Goal: Task Accomplishment & Management: Complete application form

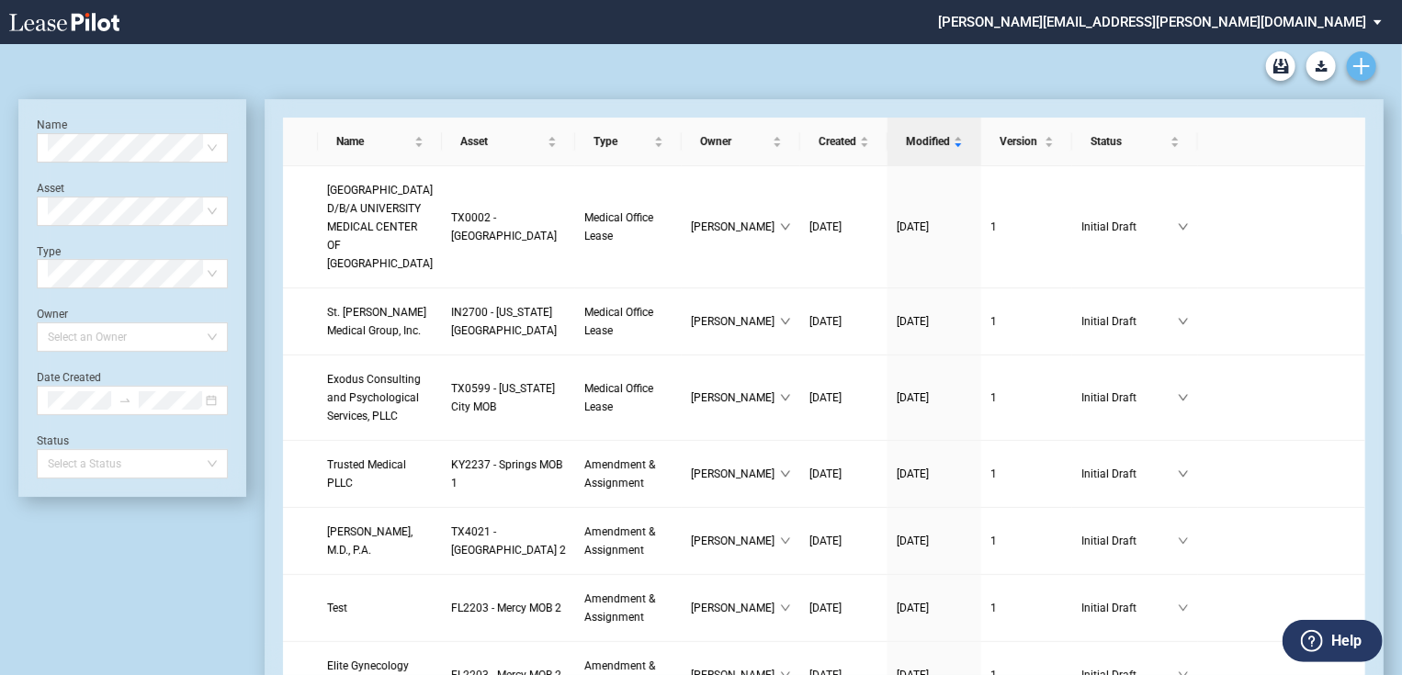
click at [1166, 63] on icon "Create new document" at bounding box center [1361, 66] width 17 height 17
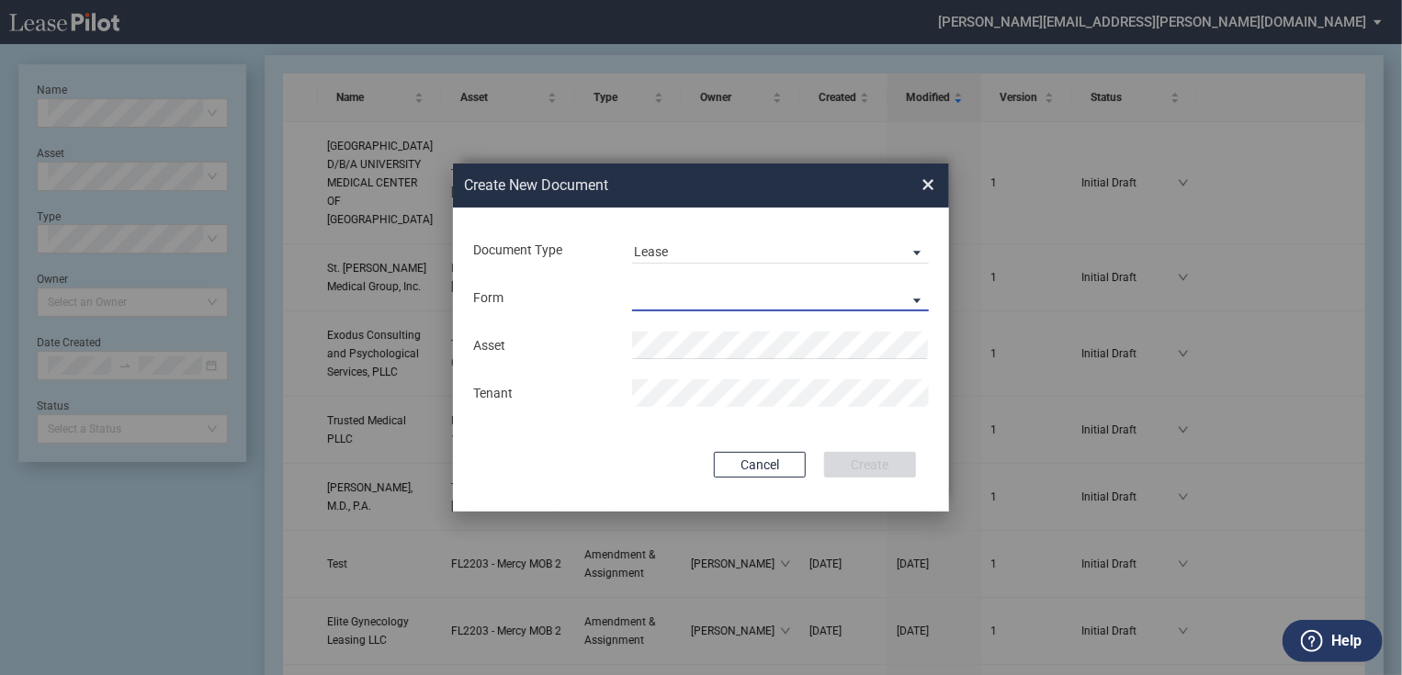
click at [729, 299] on md-select "Medical Office Lease Scottsdale Lease Louisville Lease 1370 Medical Place Lease…" at bounding box center [780, 298] width 297 height 28
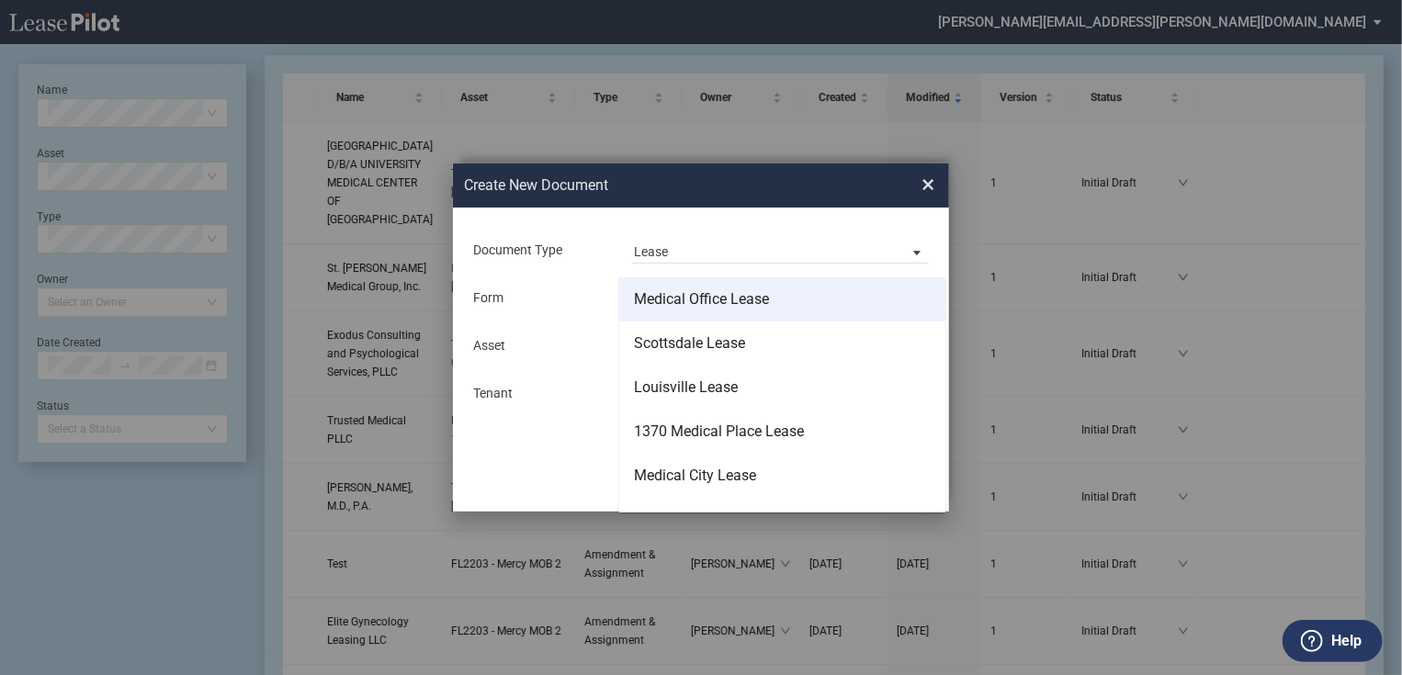
click at [727, 305] on div "Medical Office Lease" at bounding box center [701, 299] width 135 height 20
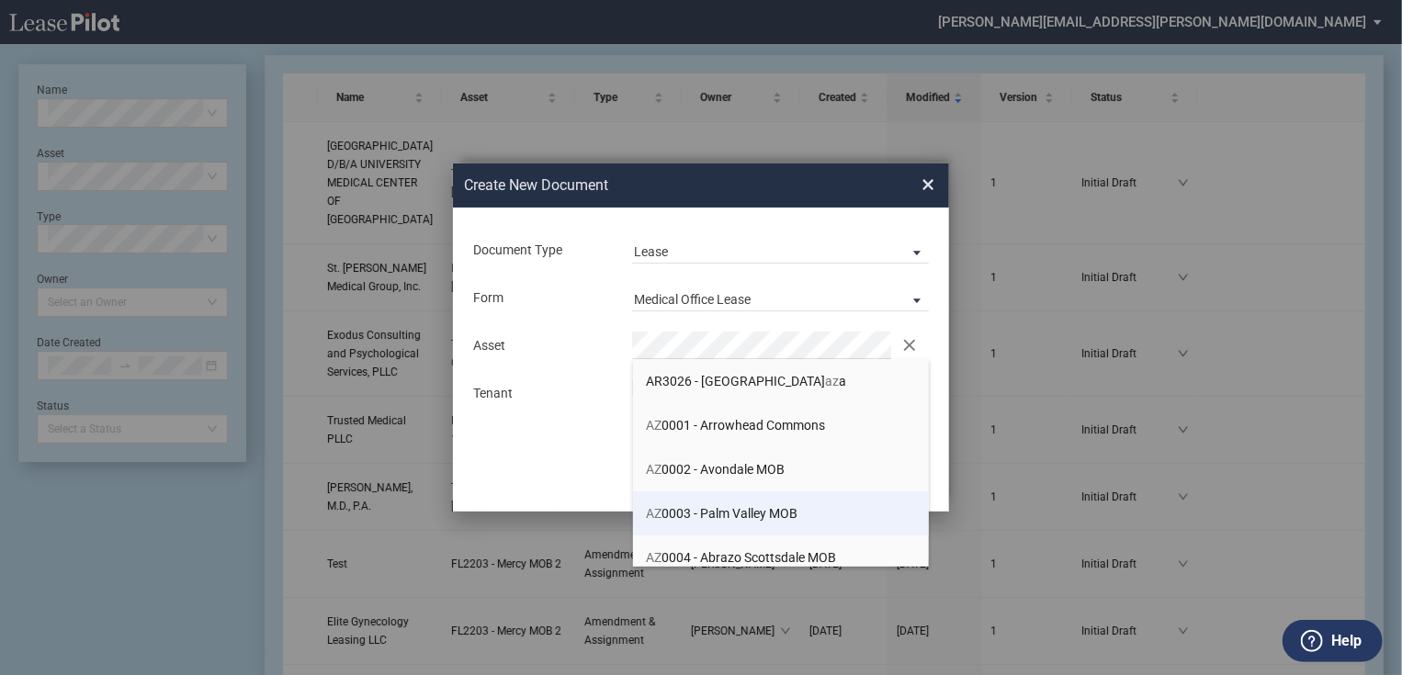
click at [738, 504] on li "AZ 0003 - Palm Valley MOB" at bounding box center [781, 513] width 297 height 44
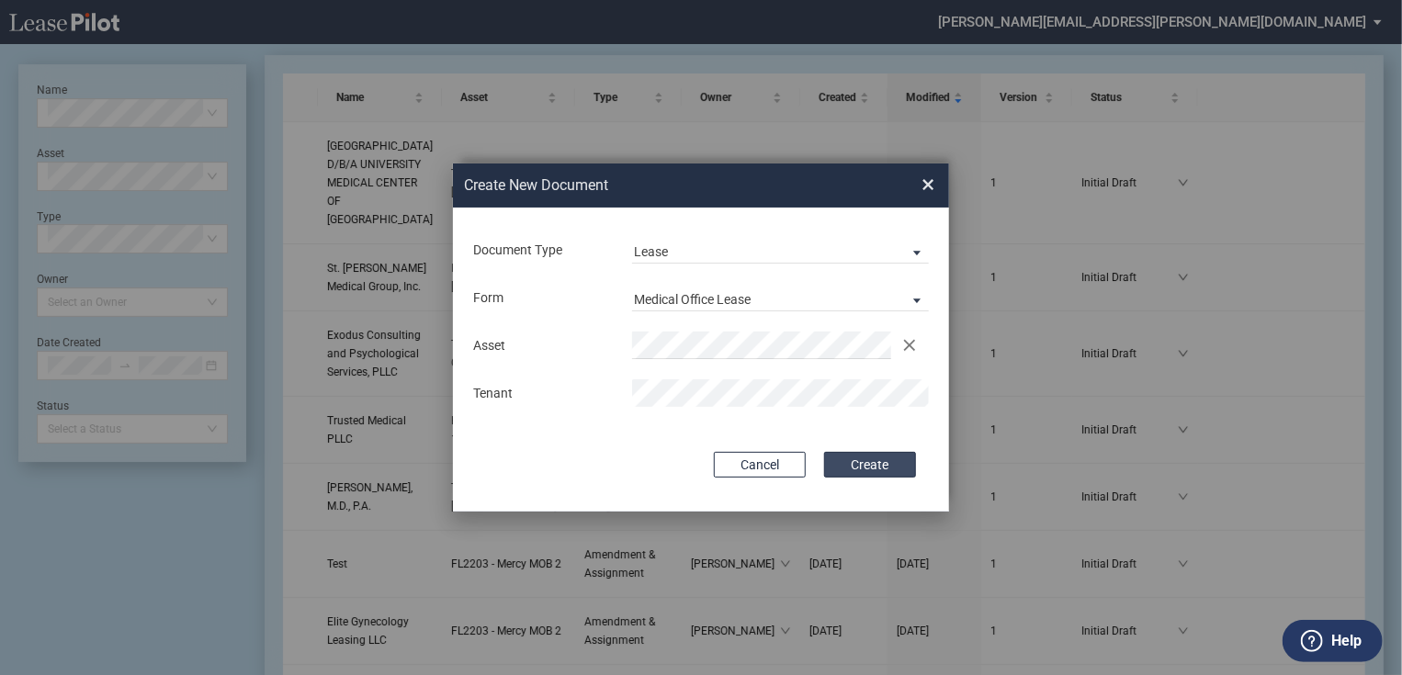
click at [863, 461] on button "Create" at bounding box center [870, 465] width 92 height 26
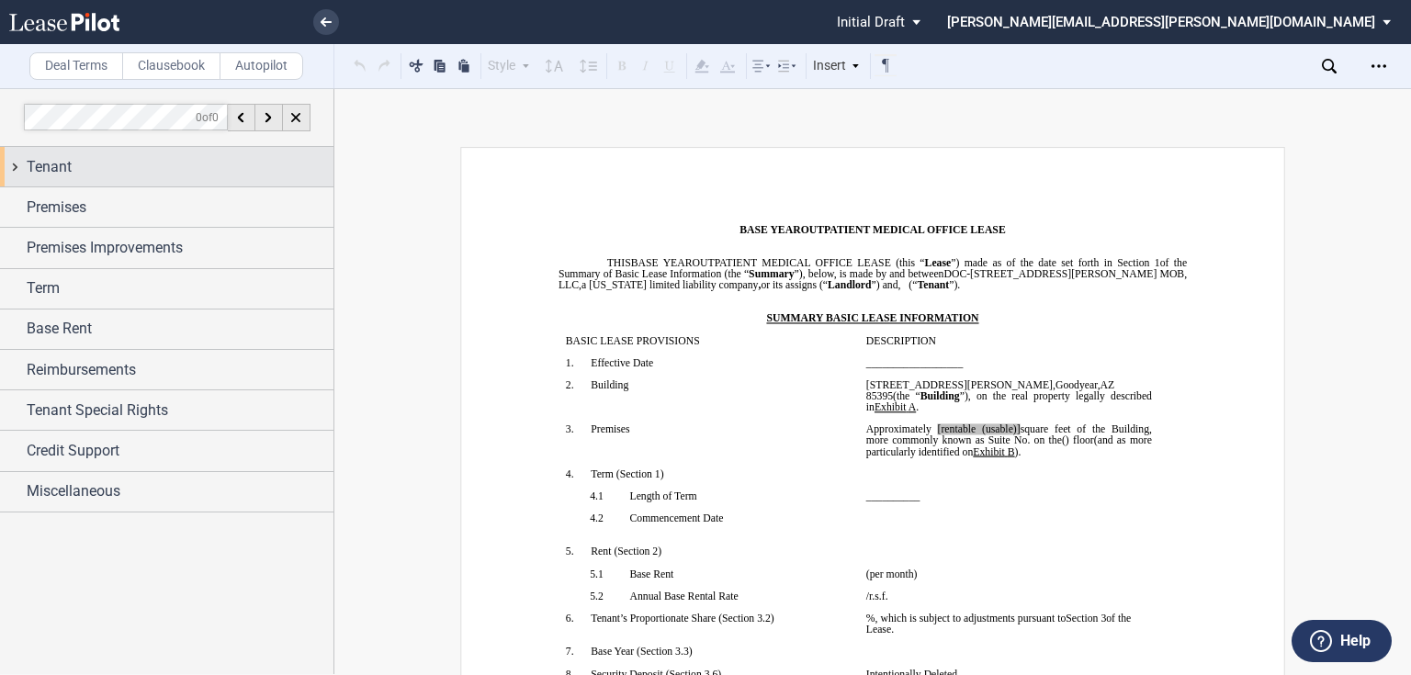
click at [132, 168] on div "Tenant" at bounding box center [180, 167] width 307 height 22
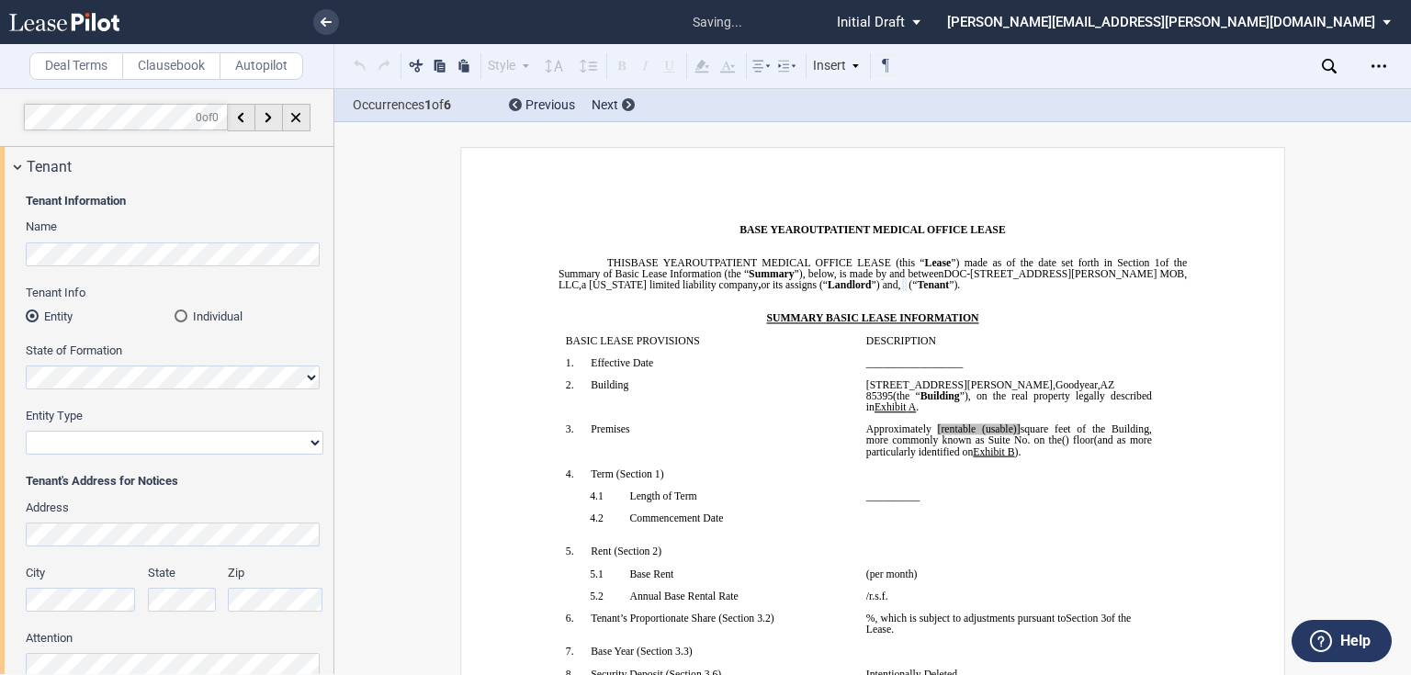
click at [113, 440] on select "Corporation Limited Liability Company General Partnership Limited Partnership O…" at bounding box center [175, 443] width 298 height 24
select select "limited liability company"
click at [26, 431] on select "Corporation Limited Liability Company General Partnership Limited Partnership O…" at bounding box center [175, 443] width 298 height 24
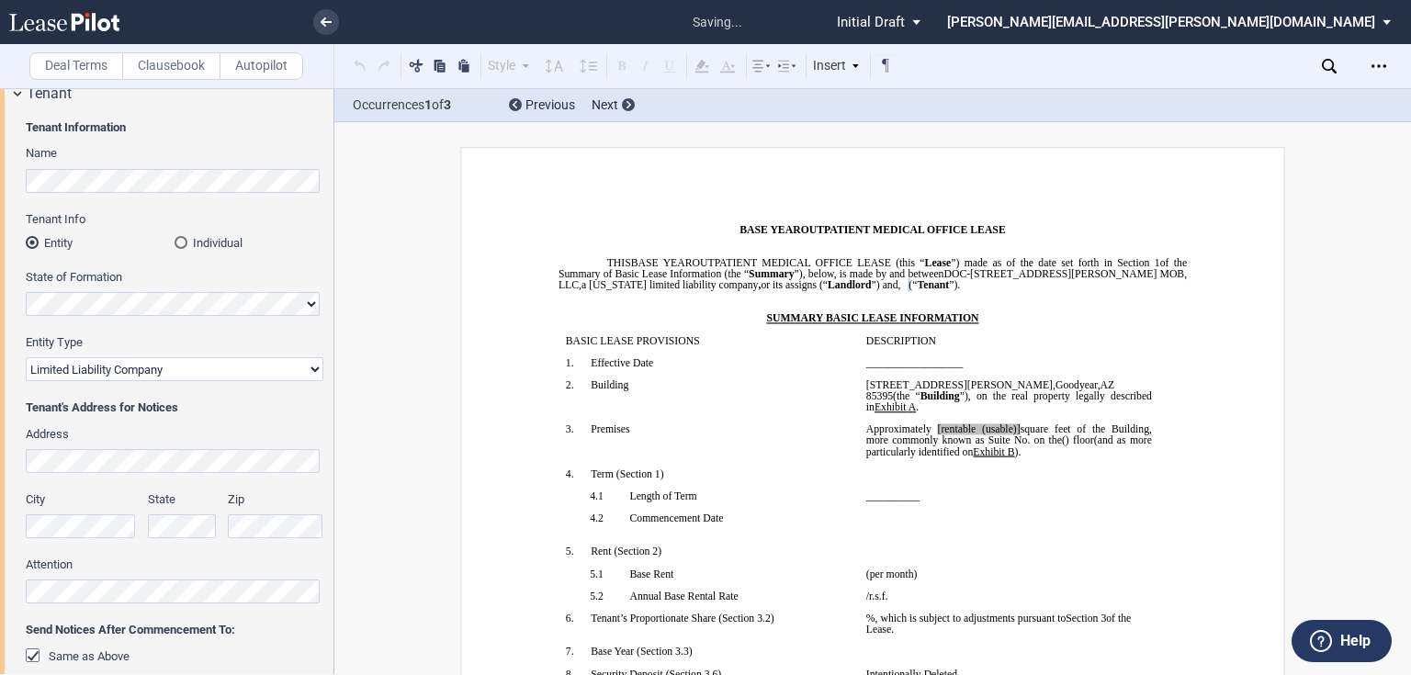
scroll to position [147, 0]
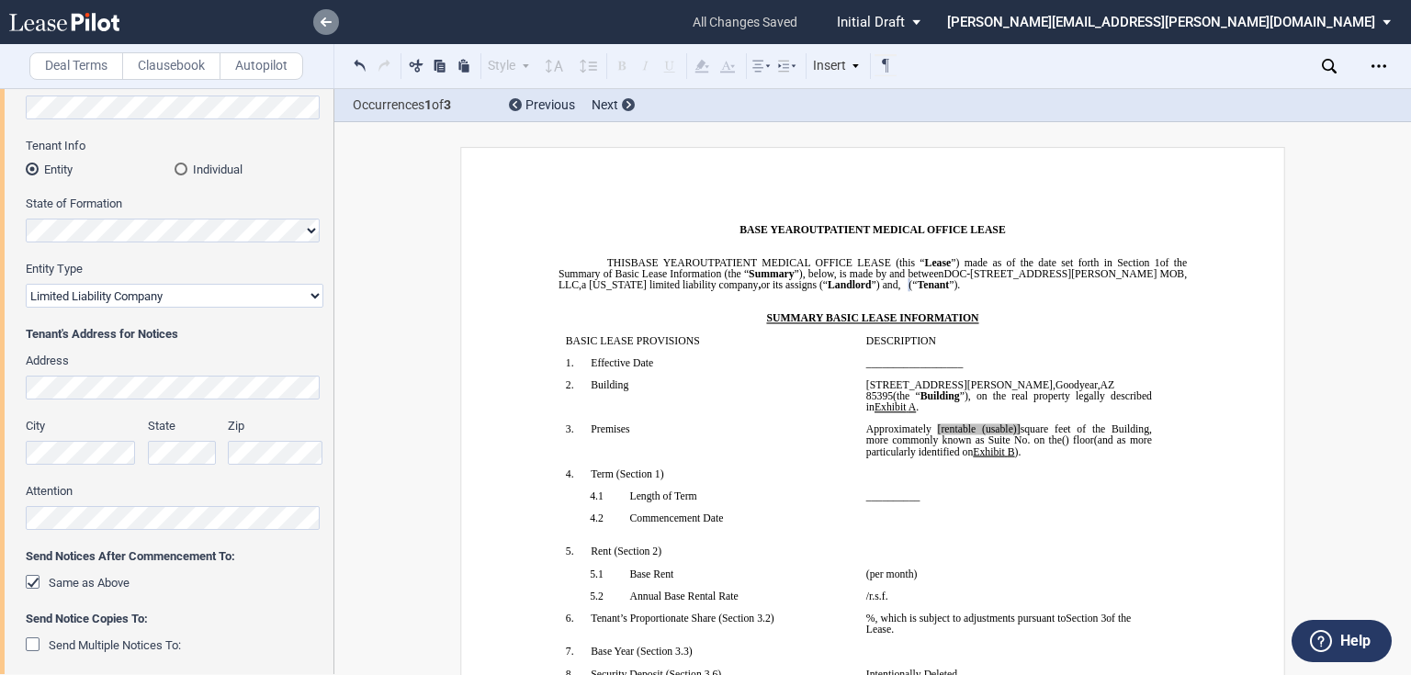
click at [316, 14] on link at bounding box center [326, 22] width 26 height 26
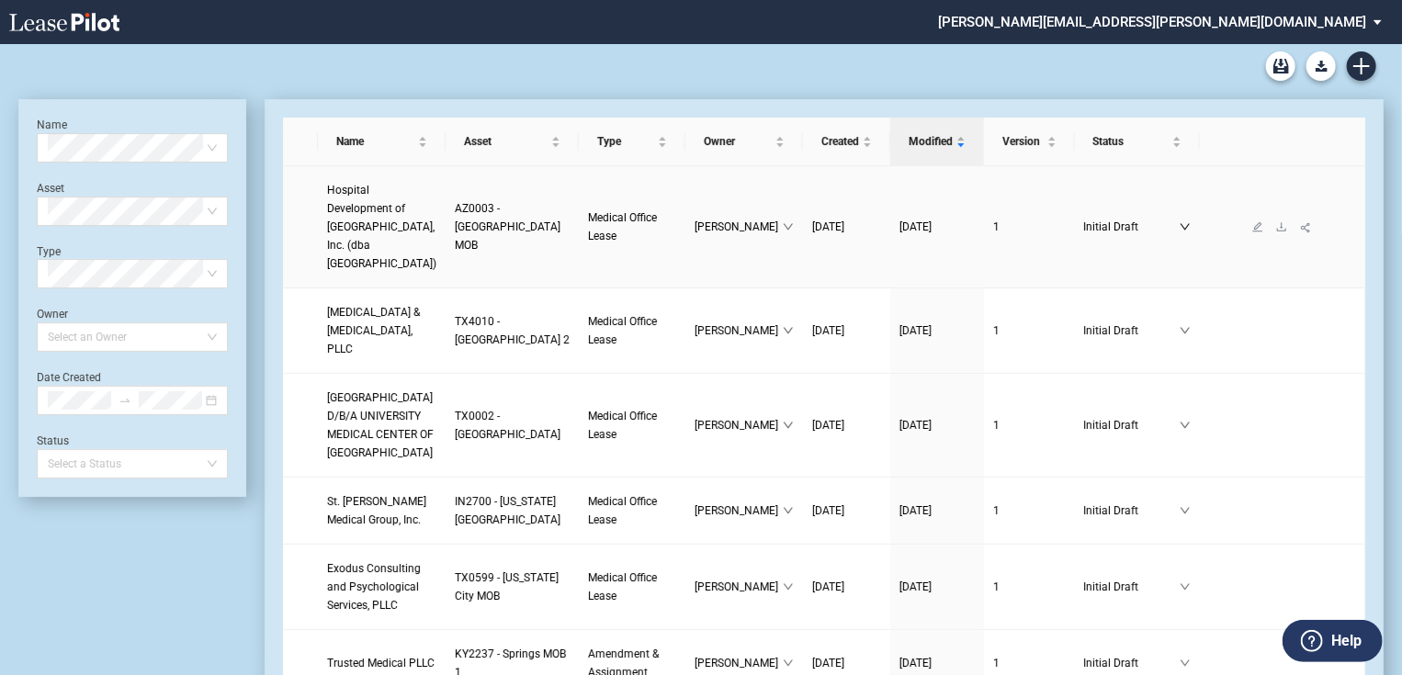
click at [1179, 226] on icon "down" at bounding box center [1184, 226] width 11 height 11
click at [1252, 227] on icon "edit" at bounding box center [1257, 226] width 11 height 11
click at [1253, 227] on icon "edit" at bounding box center [1258, 226] width 10 height 10
click at [360, 217] on link "Hospital Development of West Phoenix, Inc. (dba West Abrazo Campus)" at bounding box center [381, 227] width 109 height 92
click at [1252, 230] on icon "edit" at bounding box center [1257, 226] width 11 height 11
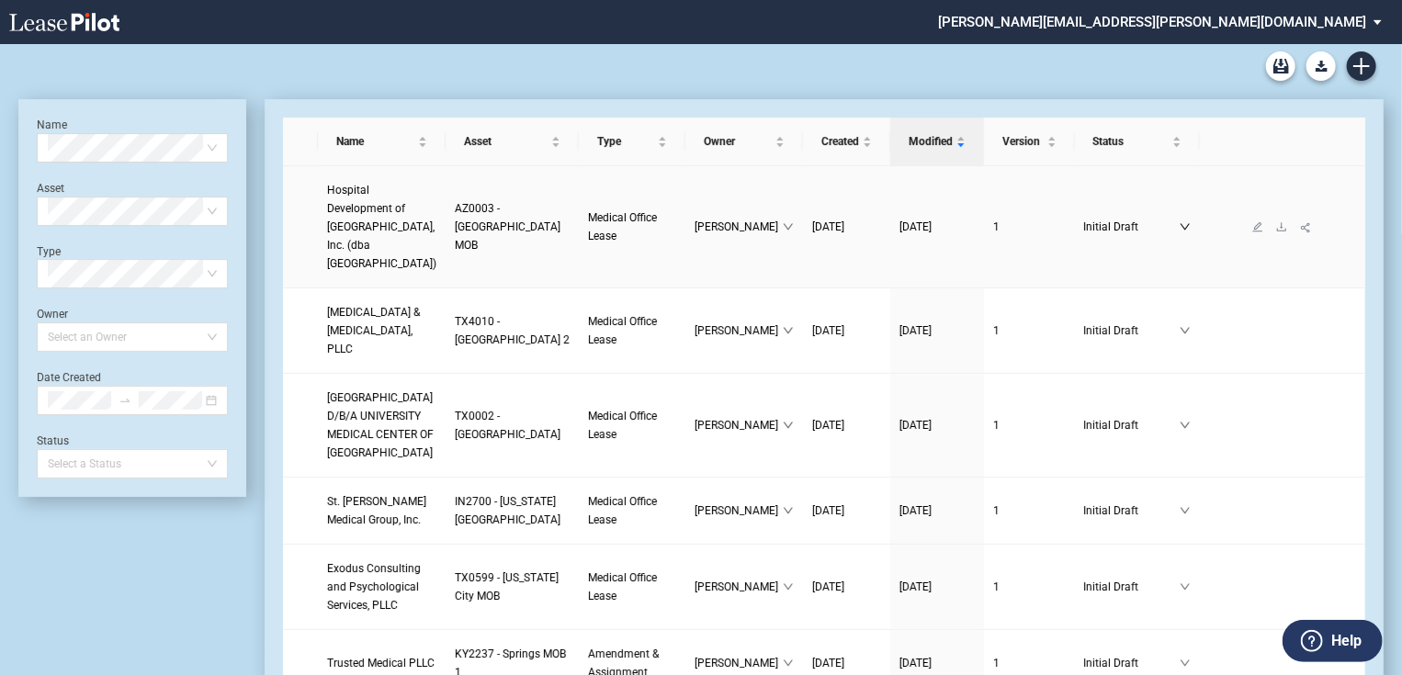
click at [1179, 227] on icon "down" at bounding box center [1184, 226] width 11 height 11
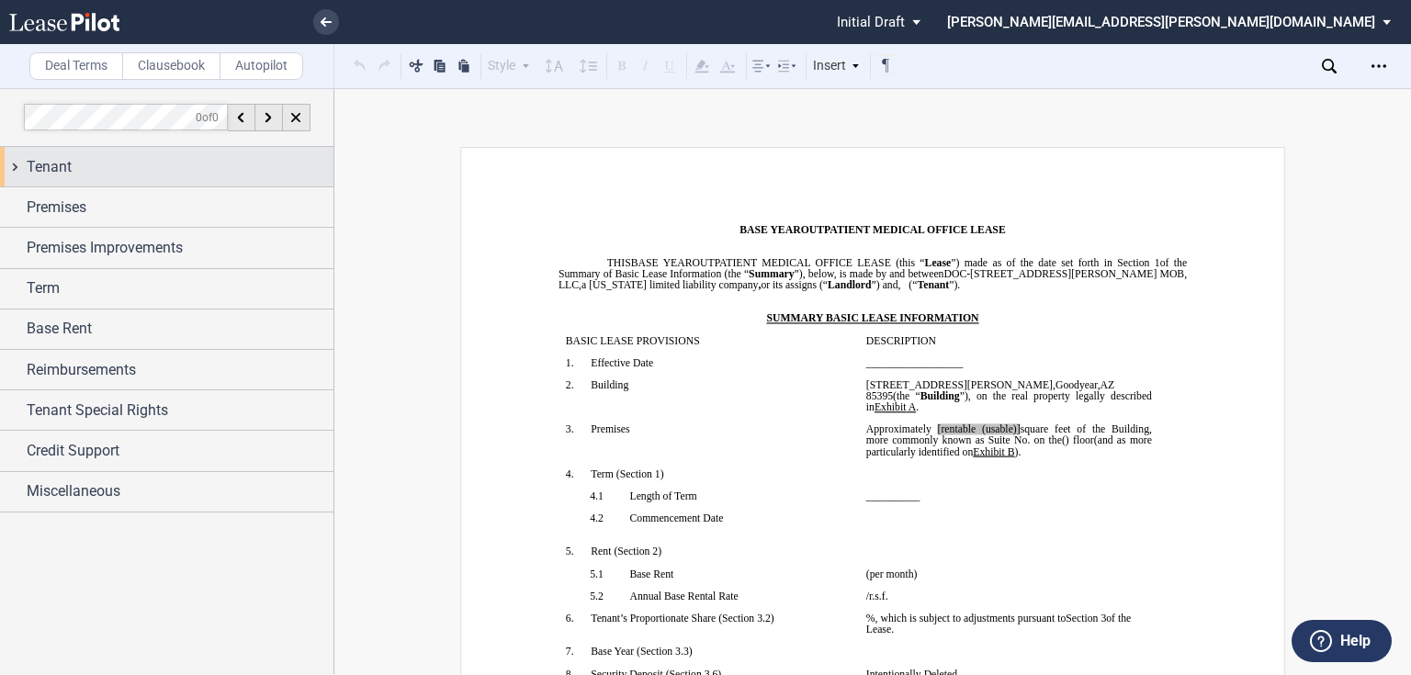
click at [96, 158] on div "Tenant" at bounding box center [180, 167] width 307 height 22
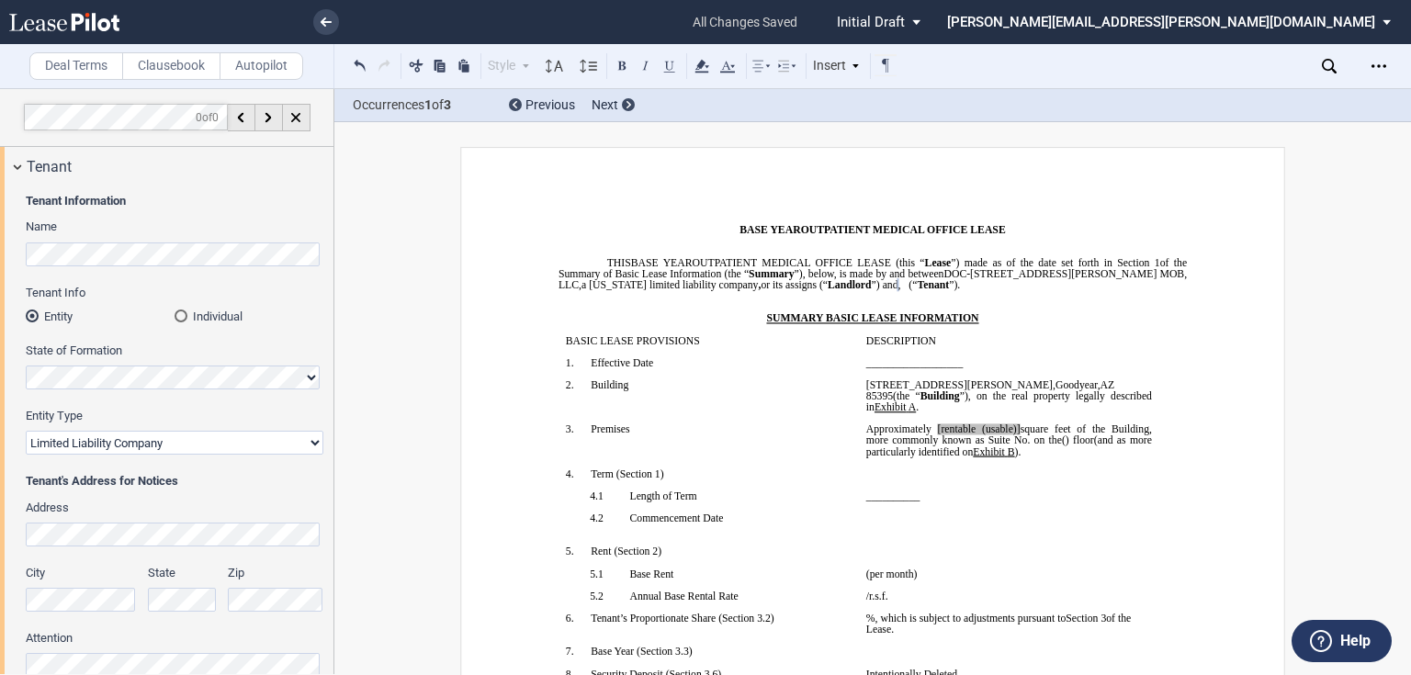
drag, startPoint x: 105, startPoint y: 231, endPoint x: 90, endPoint y: 239, distance: 16.4
click at [102, 235] on label "Name" at bounding box center [175, 227] width 298 height 17
click at [0, 250] on div "Tenant Information Name Tenant Info Entity Individual State of Formation Entity…" at bounding box center [166, 508] width 333 height 645
click at [305, 316] on md-radio-button "Individual" at bounding box center [249, 316] width 149 height 17
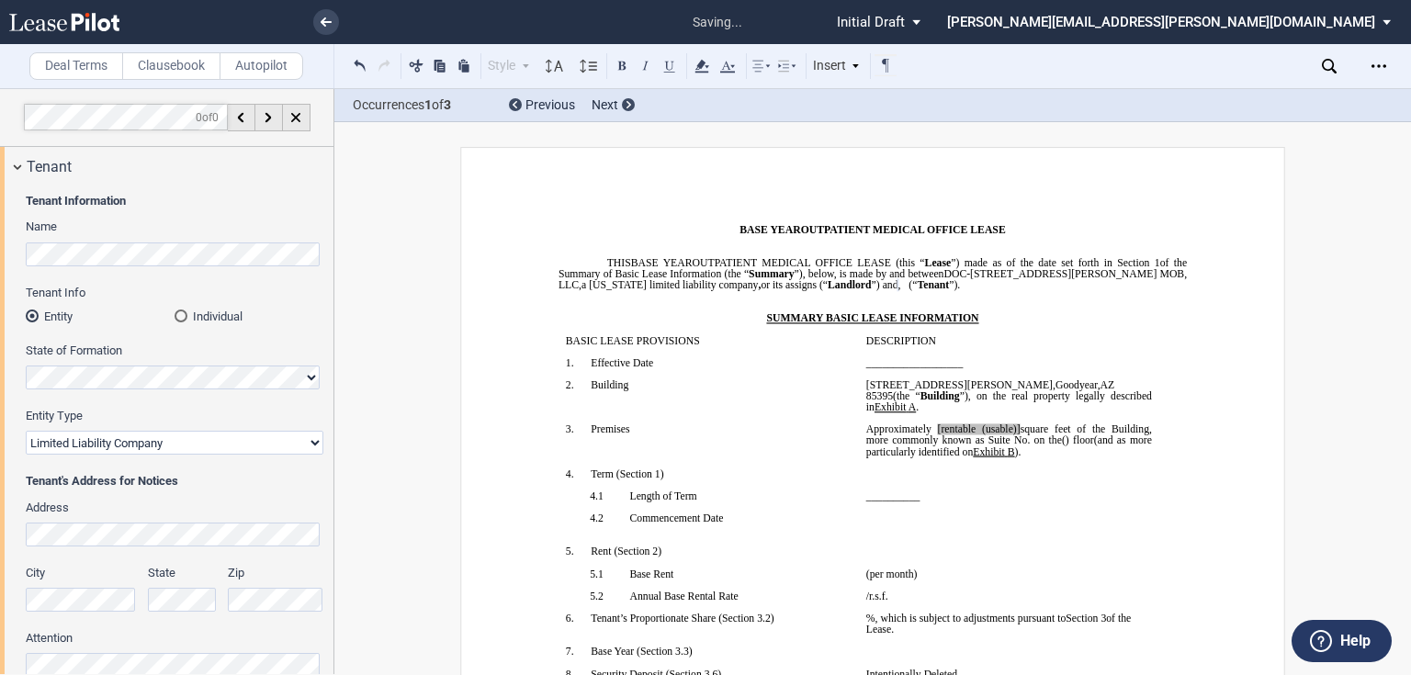
scroll to position [0, 0]
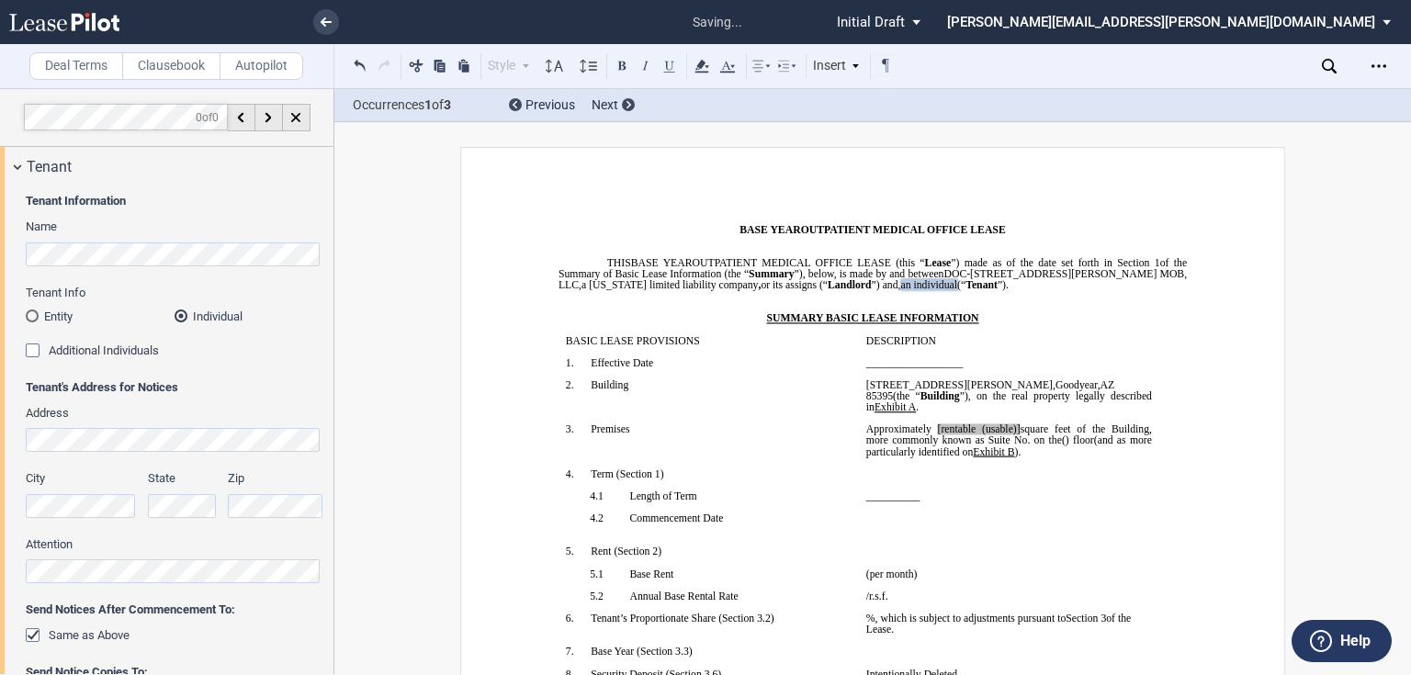
click at [47, 319] on md-radio-button "Entity" at bounding box center [100, 316] width 149 height 17
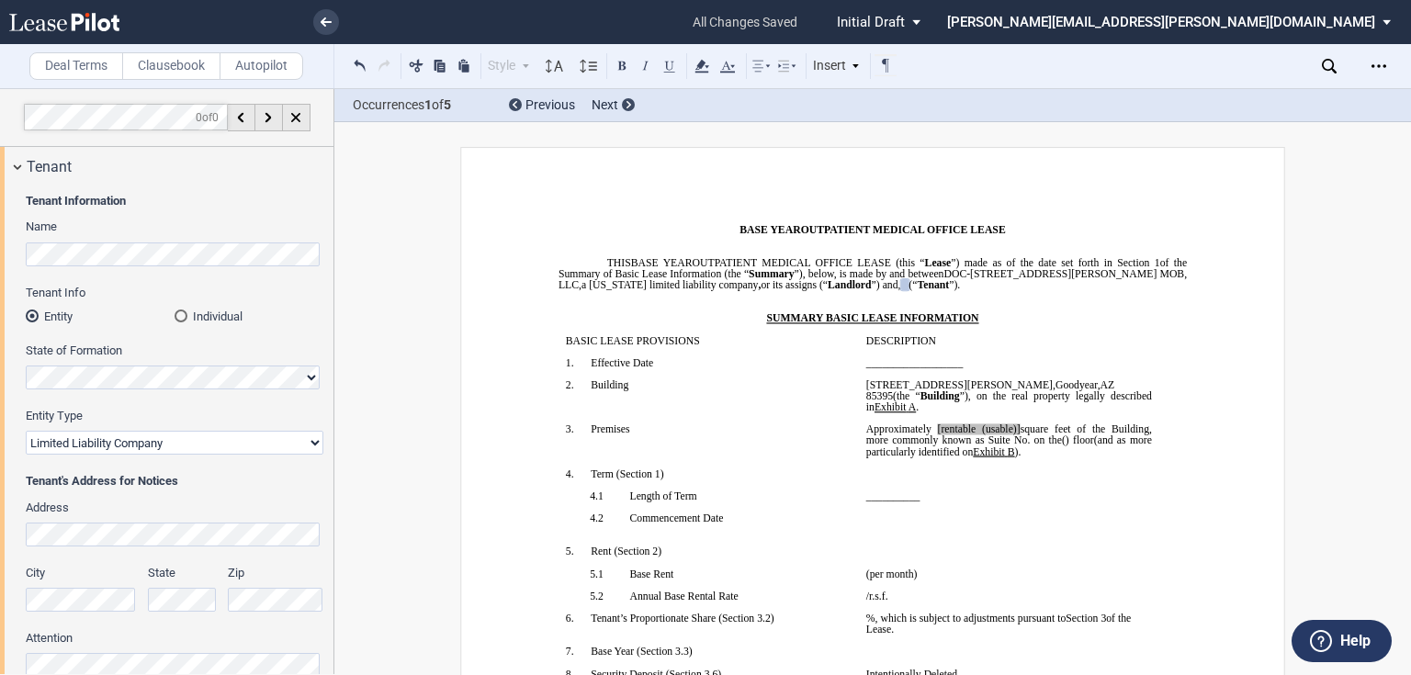
click at [808, 446] on p "﻿" at bounding box center [709, 440] width 286 height 11
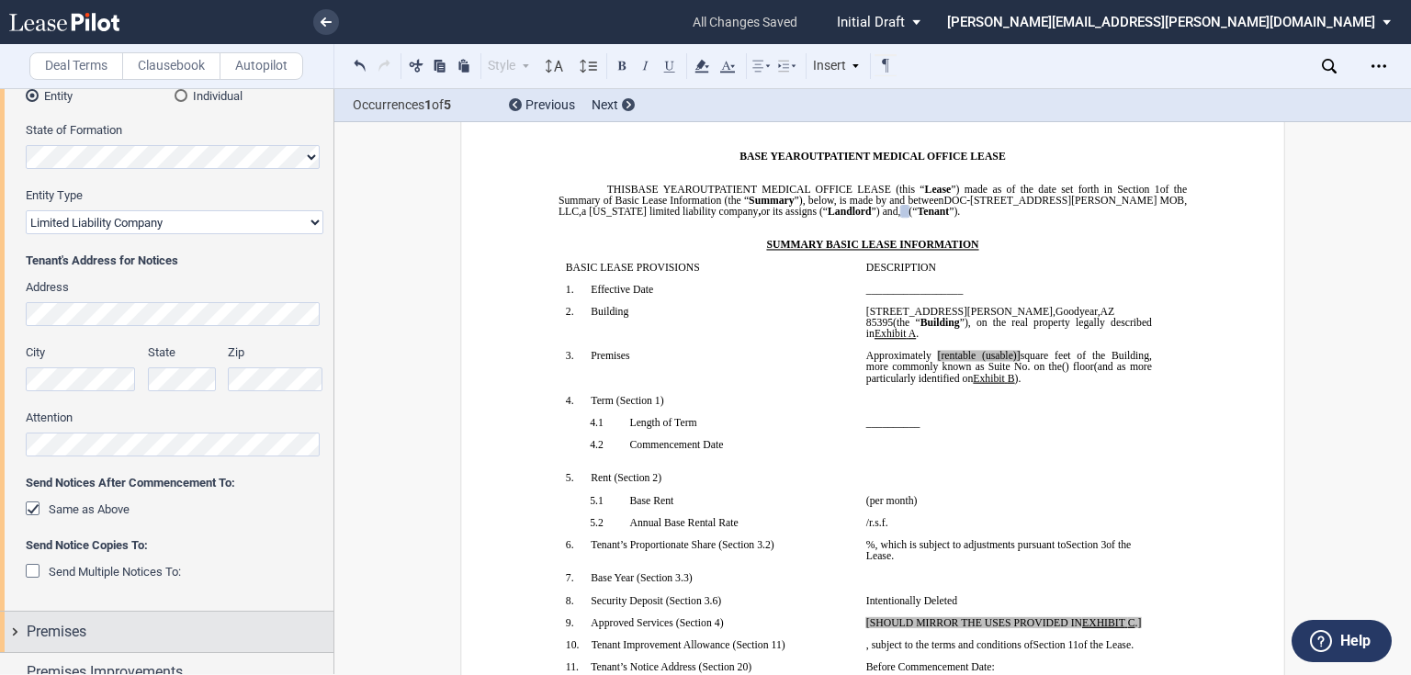
scroll to position [294, 0]
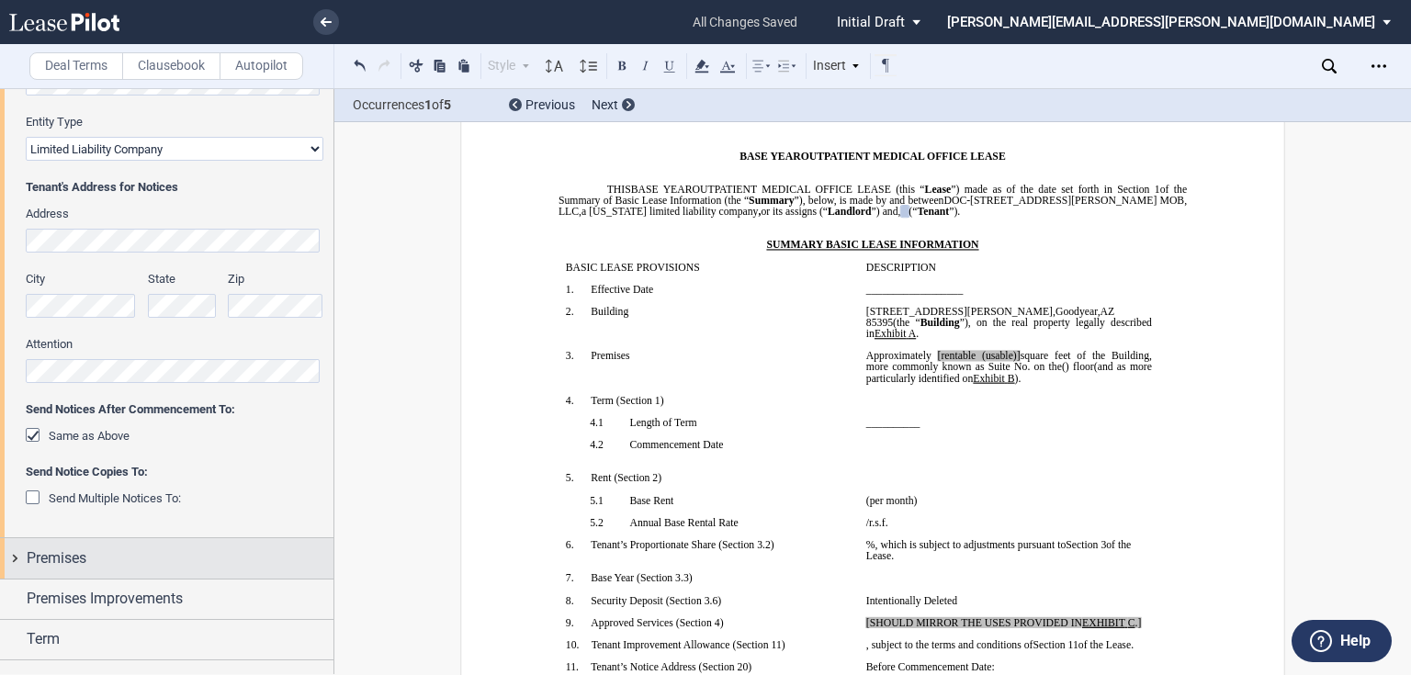
click at [59, 551] on span "Premises" at bounding box center [57, 558] width 60 height 22
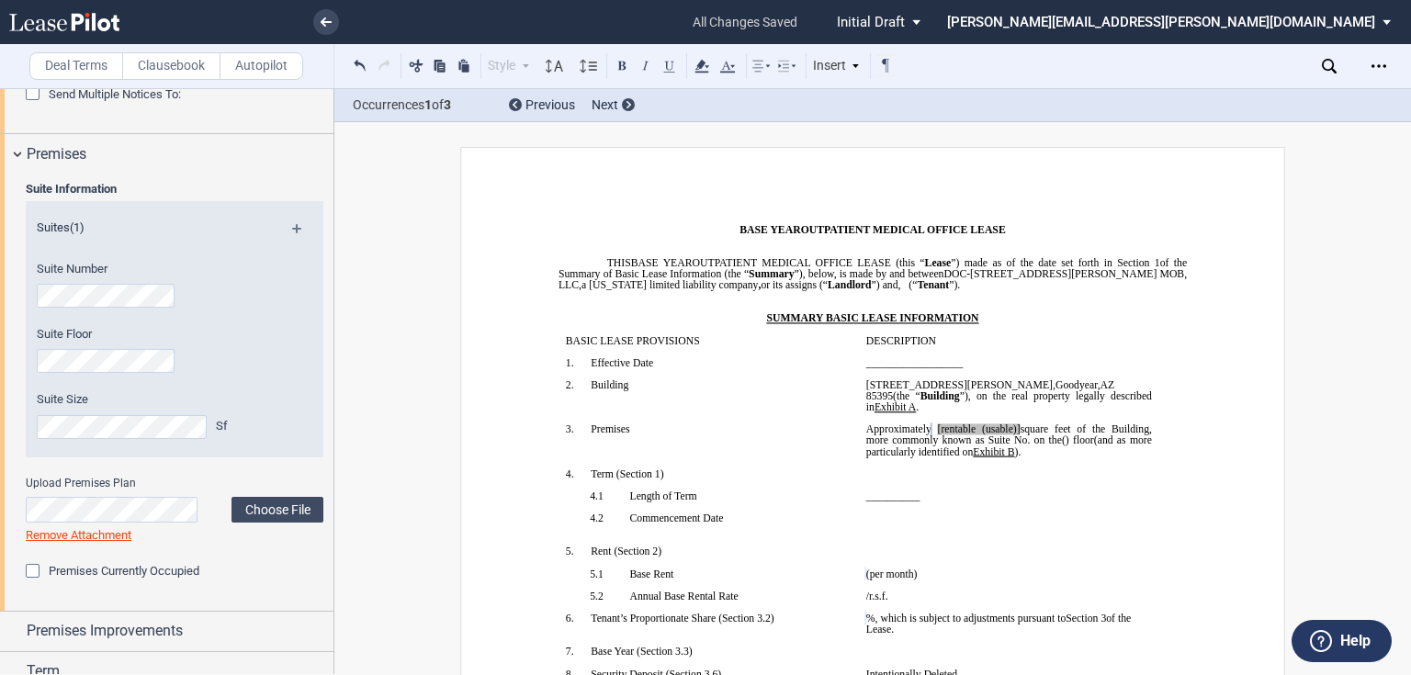
scroll to position [735, 0]
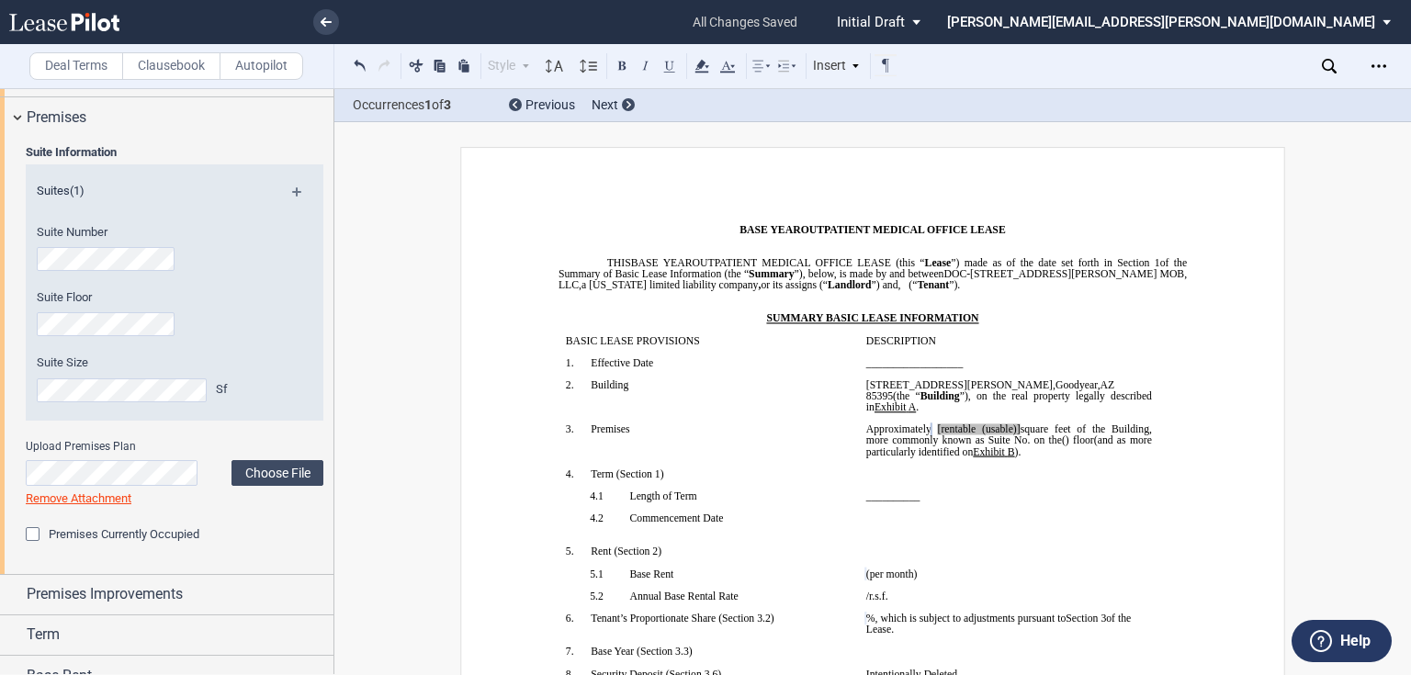
click at [40, 533] on div "Premises Currently Occupied" at bounding box center [35, 536] width 18 height 18
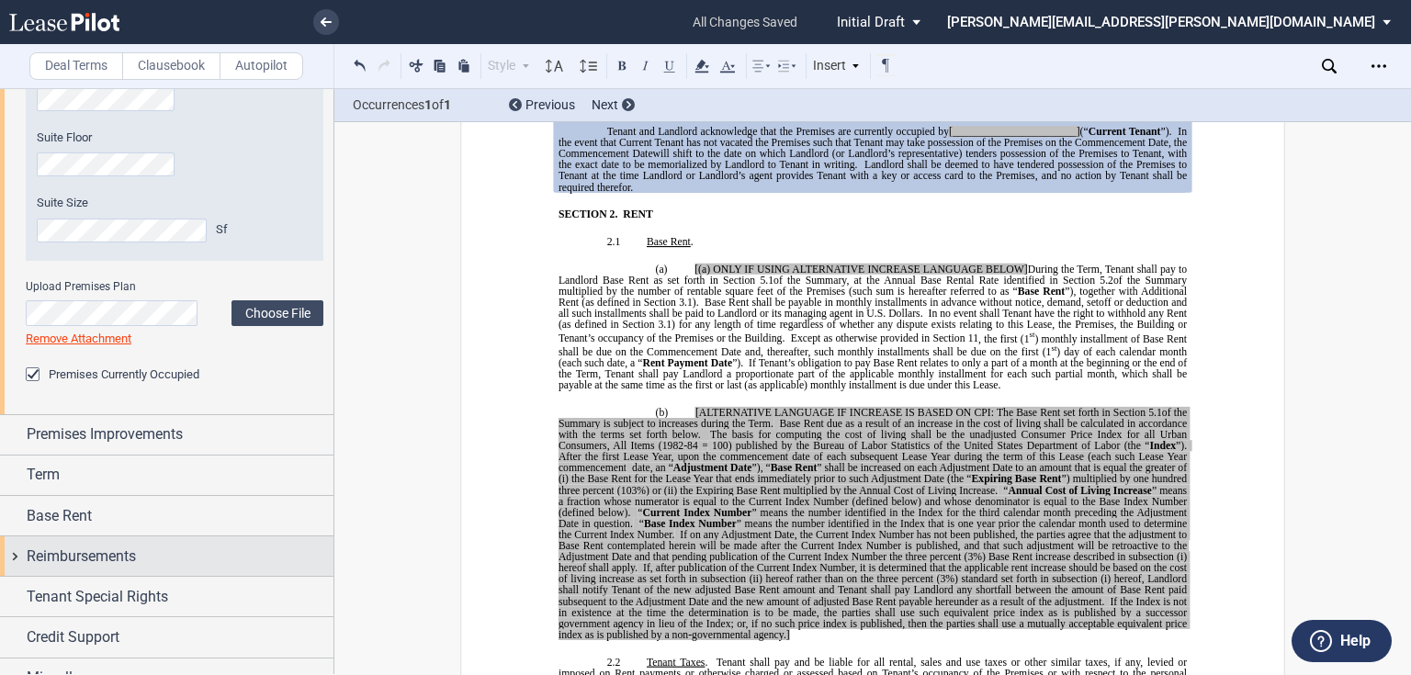
scroll to position [918, 0]
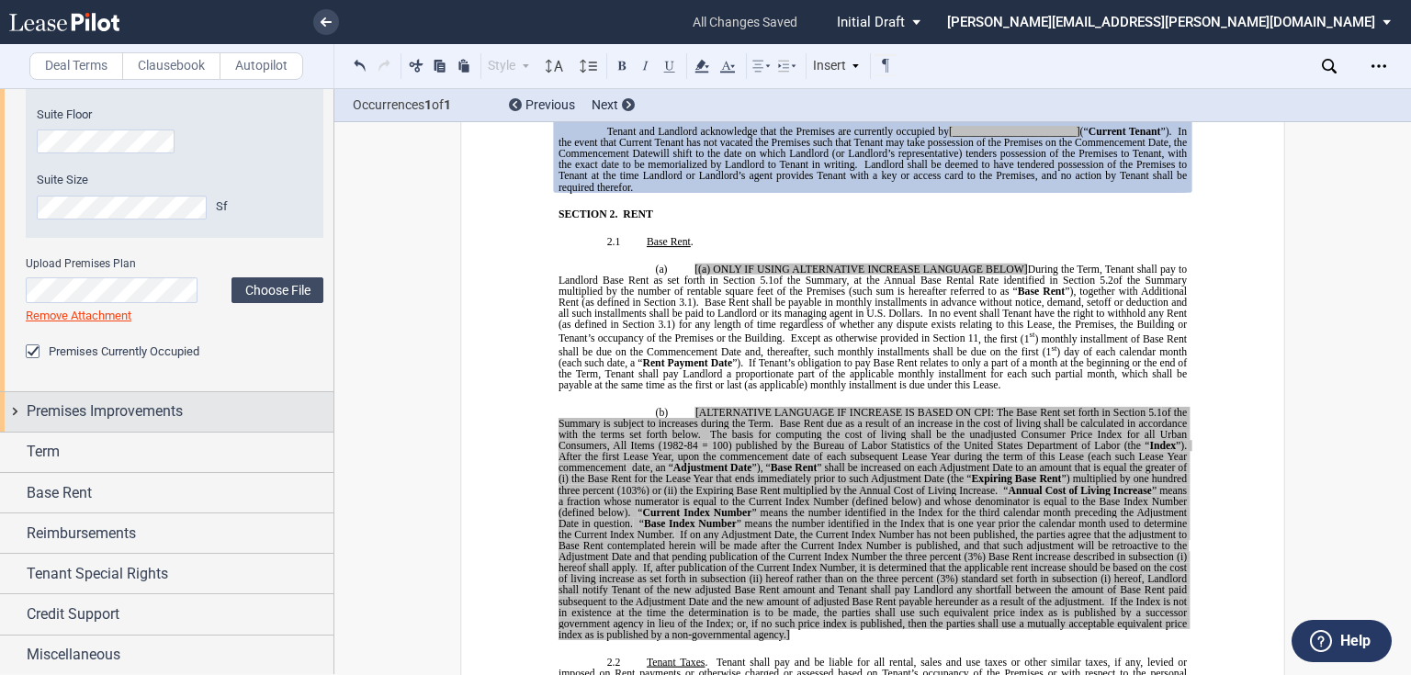
click at [98, 417] on span "Premises Improvements" at bounding box center [105, 411] width 156 height 22
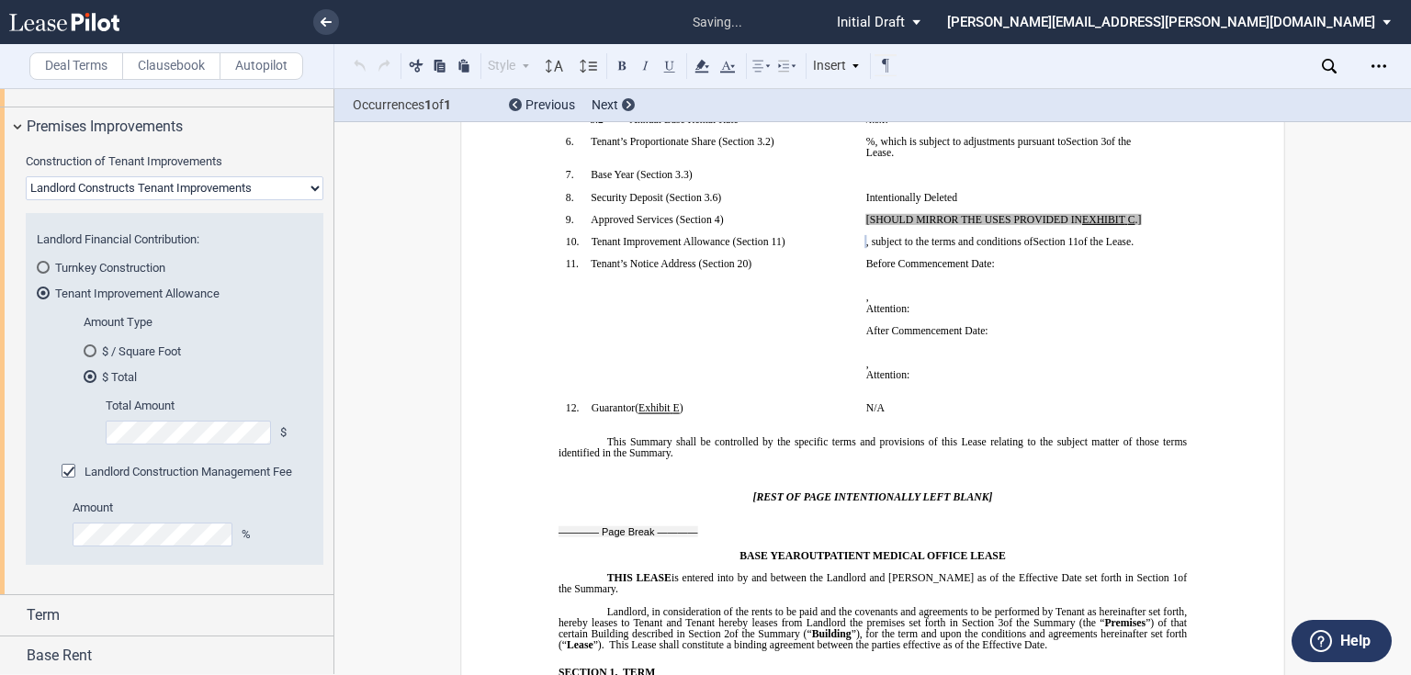
scroll to position [1212, 0]
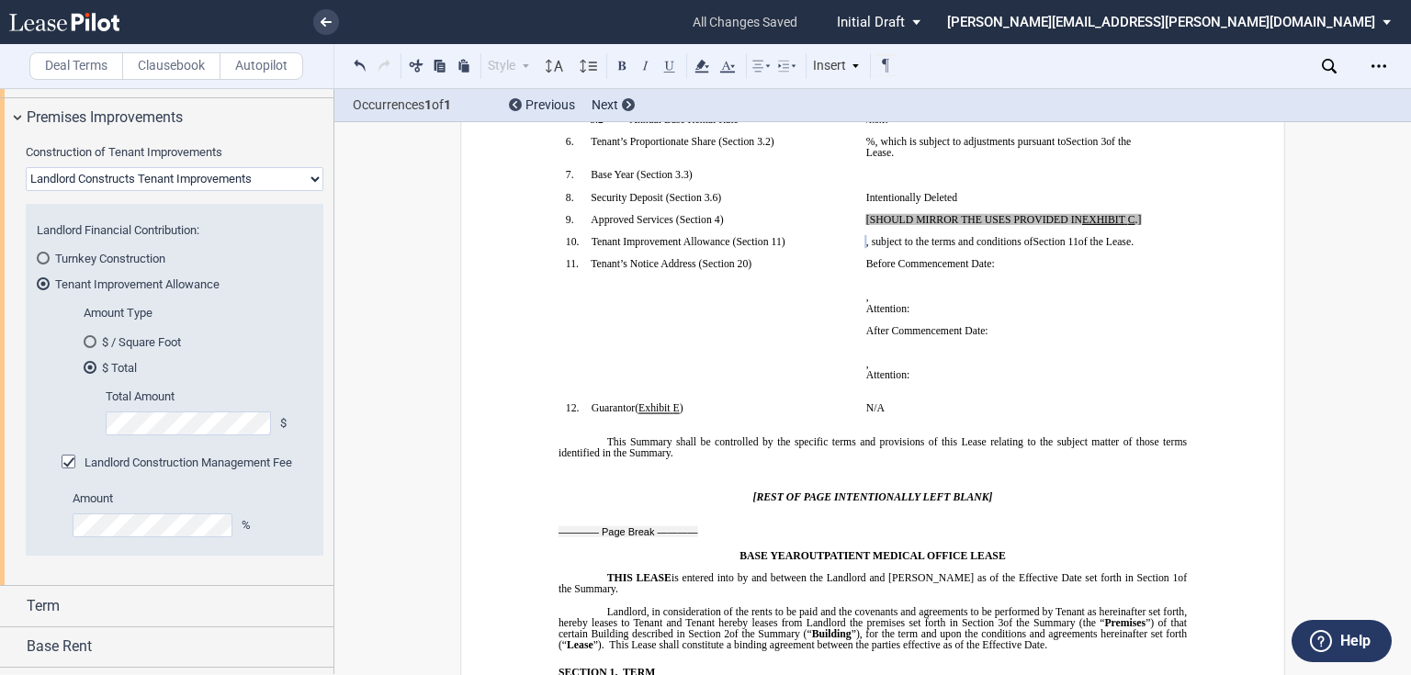
click at [196, 537] on div "Amount %" at bounding box center [187, 522] width 251 height 65
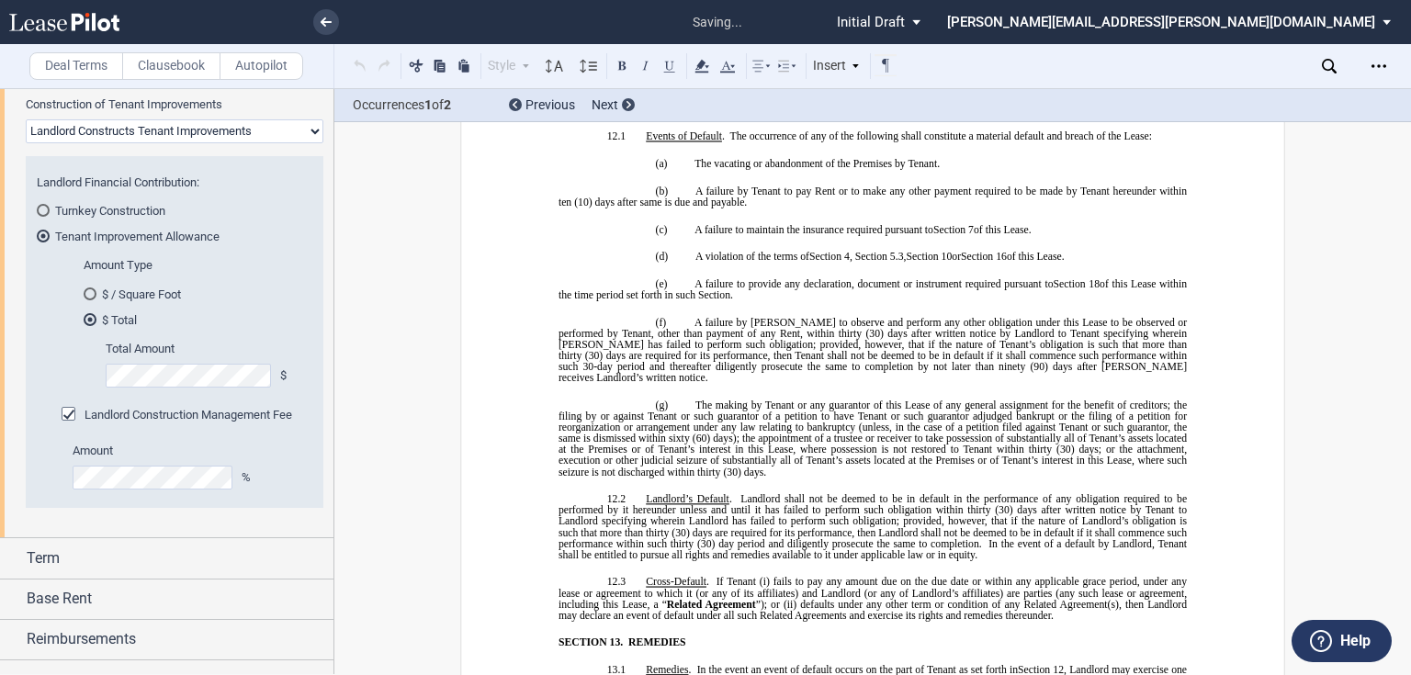
scroll to position [1285, 0]
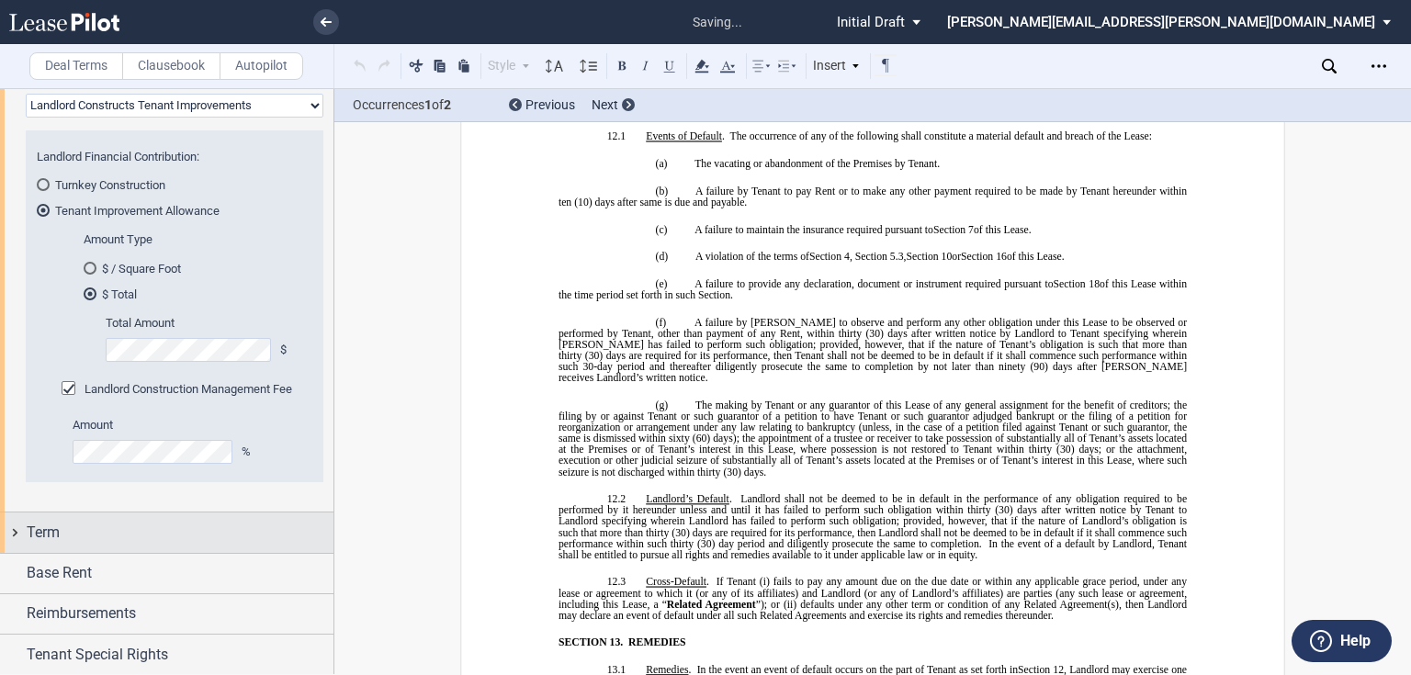
click at [82, 546] on div "Term" at bounding box center [166, 532] width 333 height 39
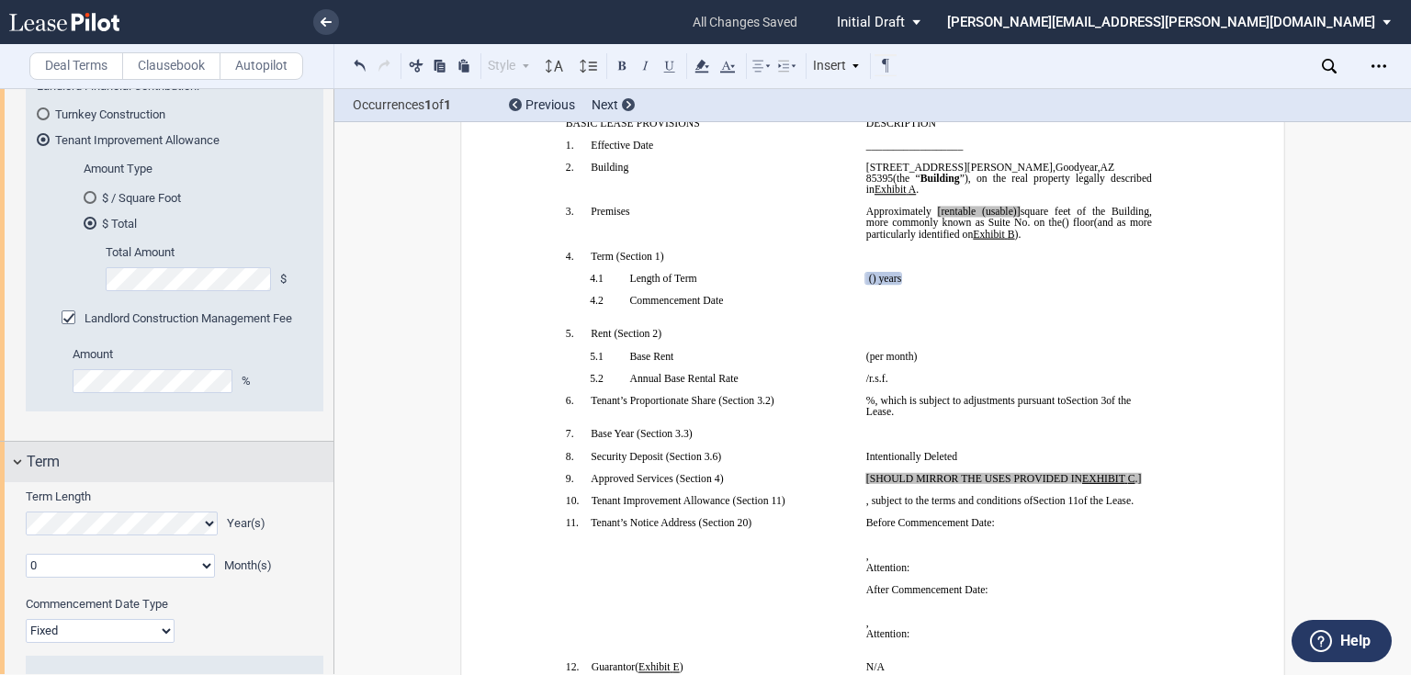
scroll to position [1138, 0]
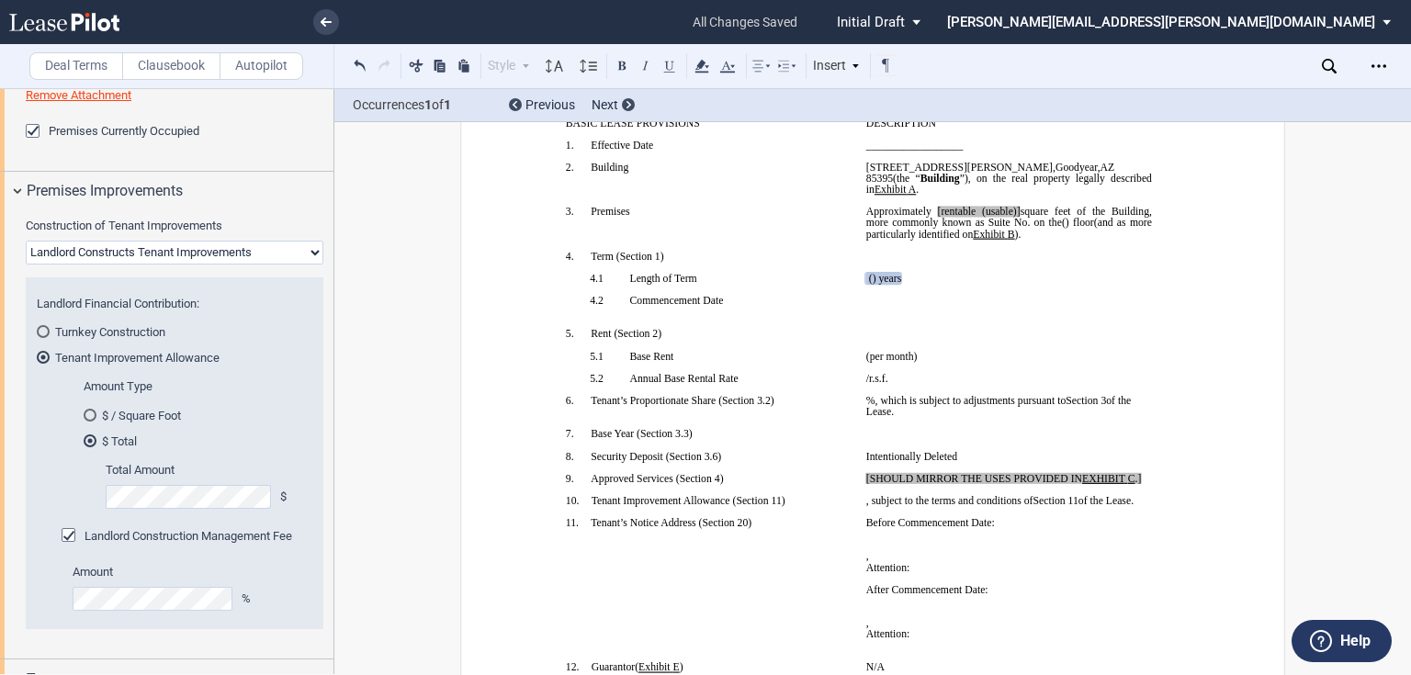
drag, startPoint x: 40, startPoint y: 331, endPoint x: 249, endPoint y: 386, distance: 215.7
click at [40, 331] on div "Turnkey Construction" at bounding box center [43, 331] width 13 height 13
